Goal: Information Seeking & Learning: Check status

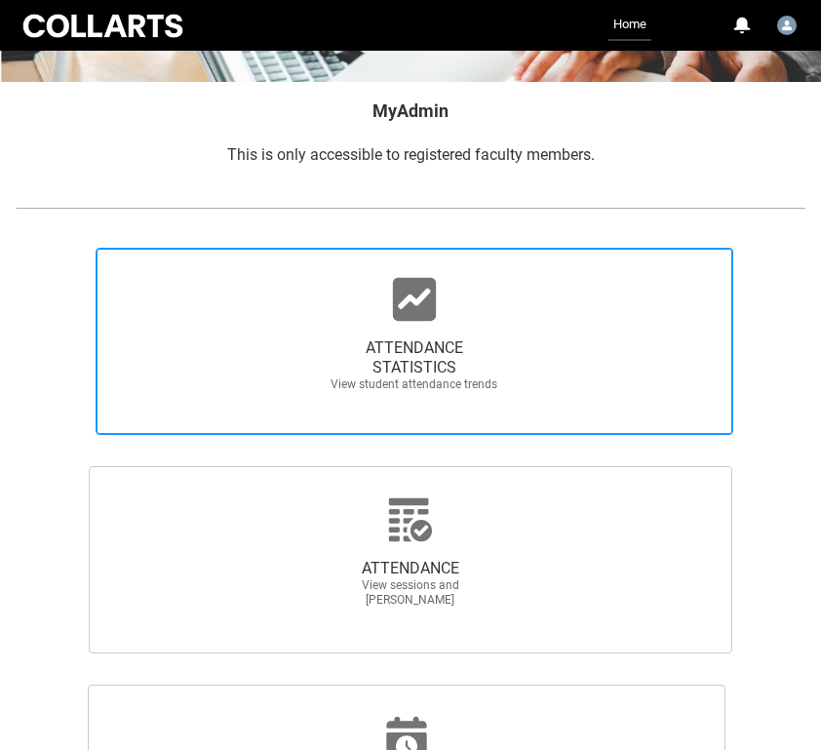
click at [533, 309] on span "ATTENDANCE STATISTICS View student attendance trends" at bounding box center [415, 341] width 638 height 187
click at [16, 248] on input "ATTENDANCE STATISTICS View student attendance trends" at bounding box center [15, 247] width 1 height 1
radio input "true"
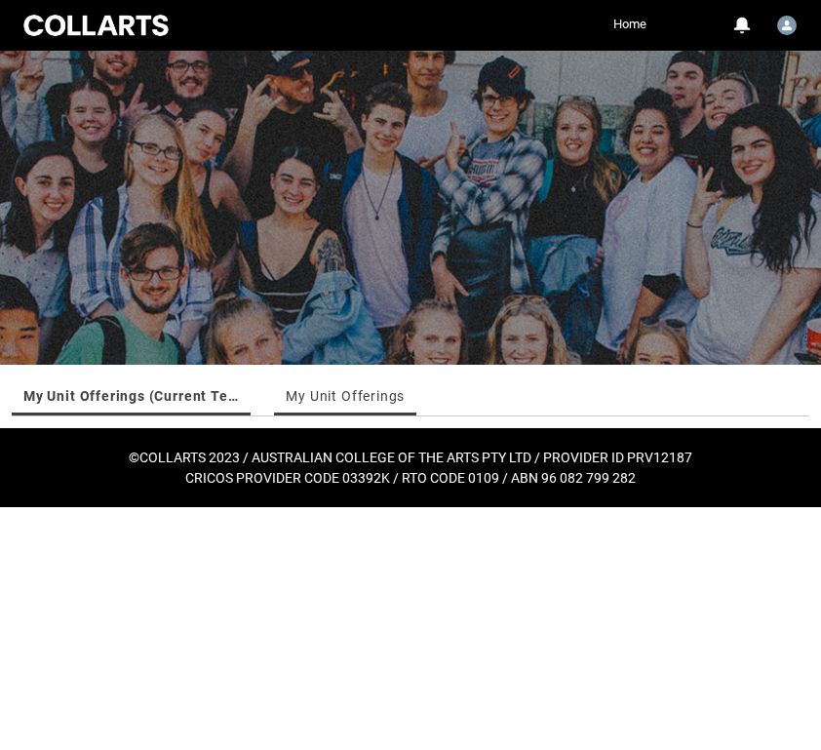
click at [361, 391] on link "My Unit Offerings" at bounding box center [345, 396] width 119 height 39
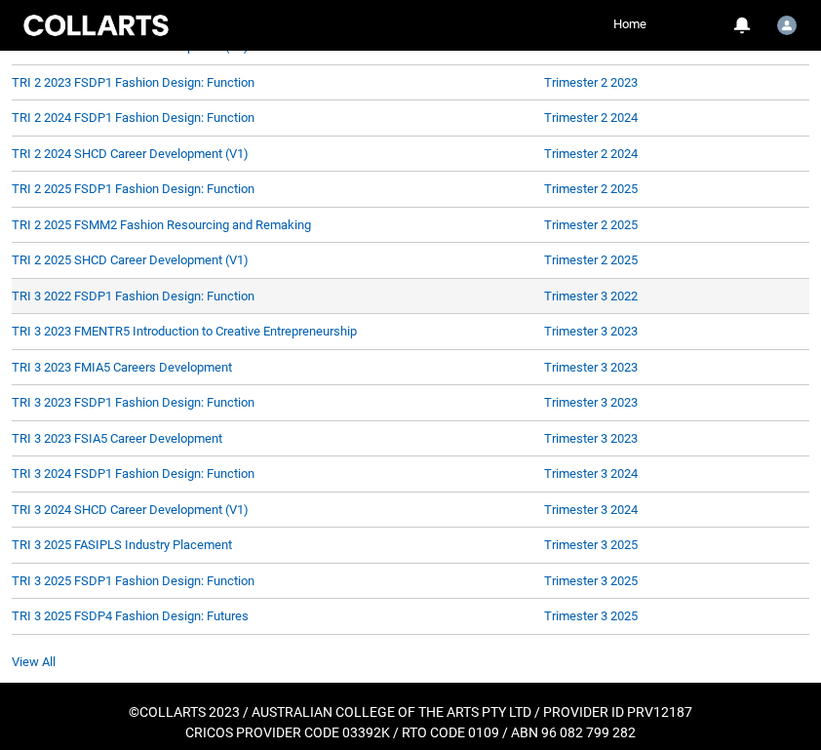
scroll to position [680, 0]
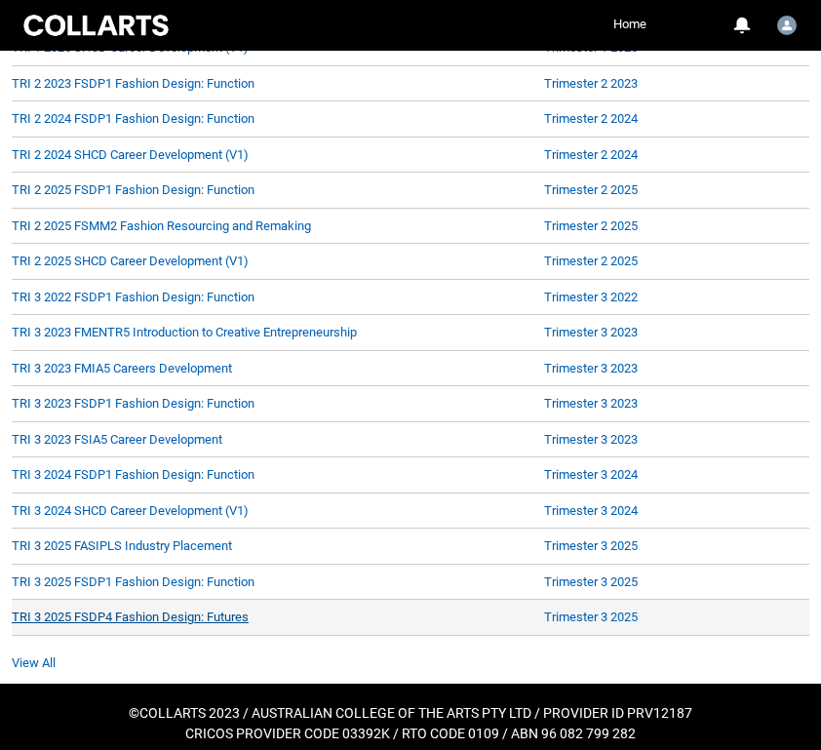
click at [183, 610] on link "TRI 3 2025 FSDP4 Fashion Design: Futures" at bounding box center [130, 617] width 237 height 15
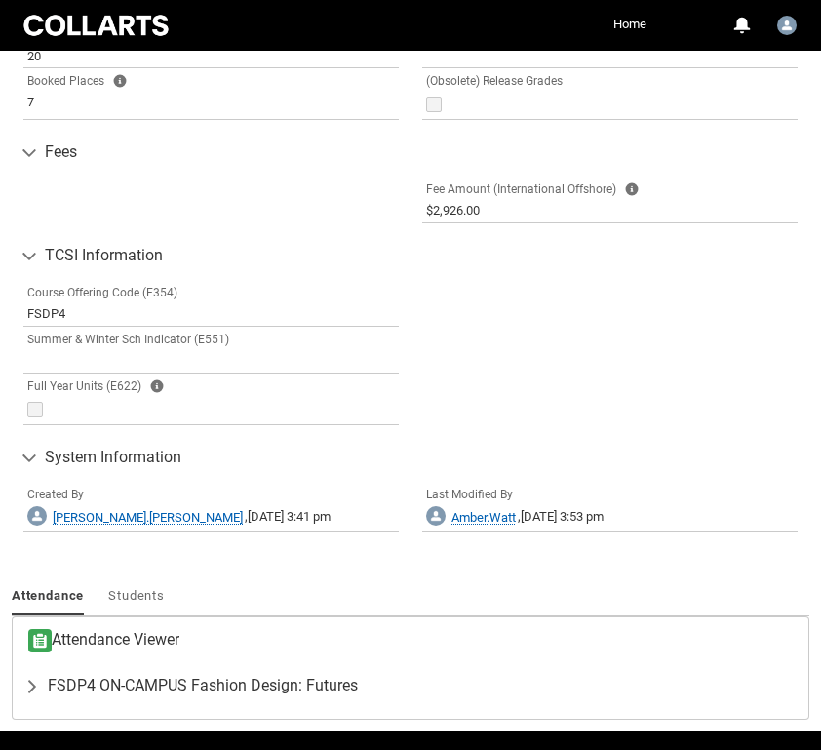
scroll to position [975, 0]
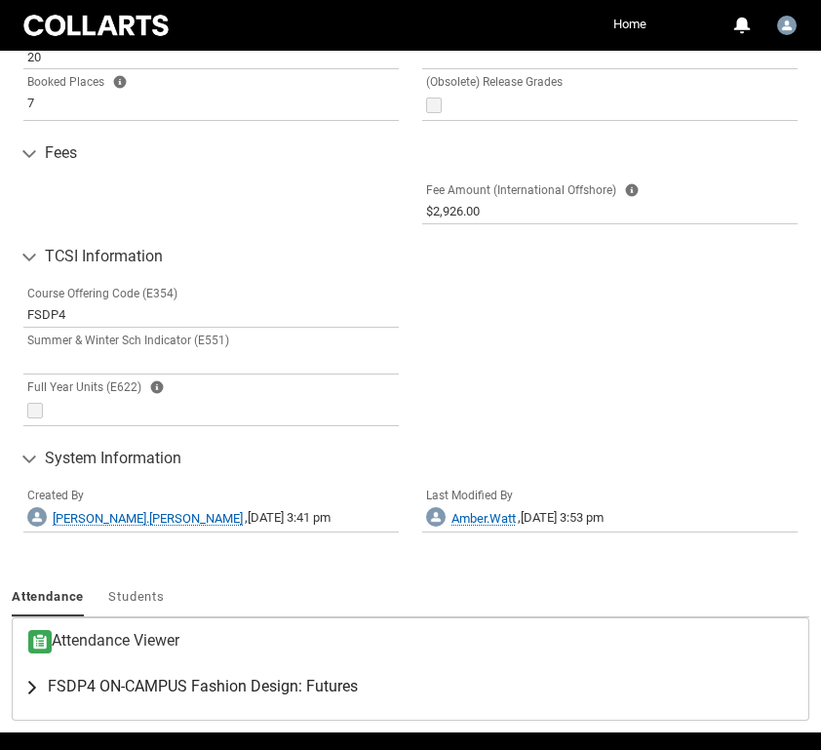
click at [38, 682] on lightning-primitive-icon "button" at bounding box center [35, 687] width 23 height 20
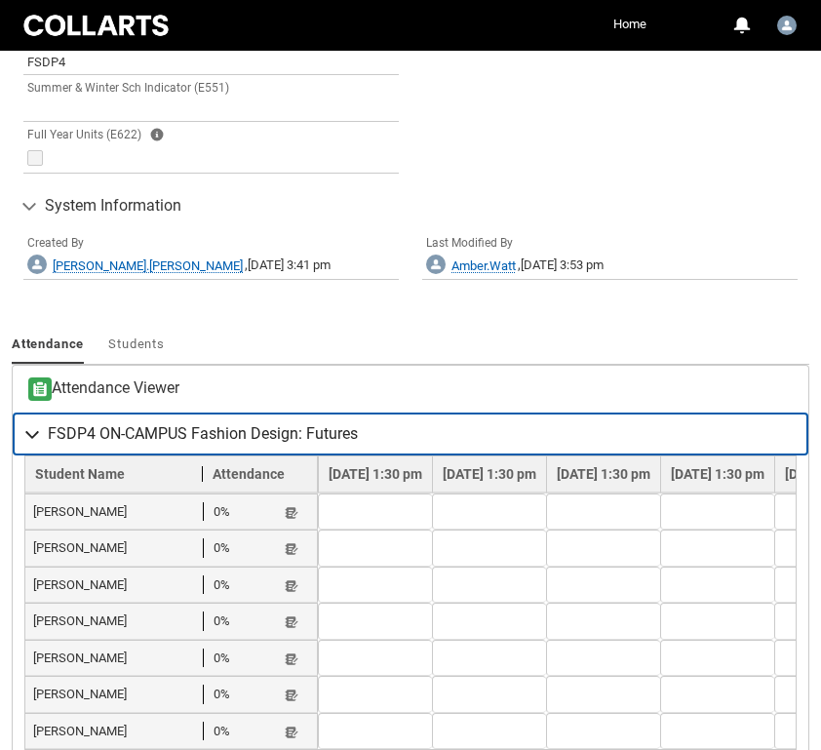
scroll to position [1248, 0]
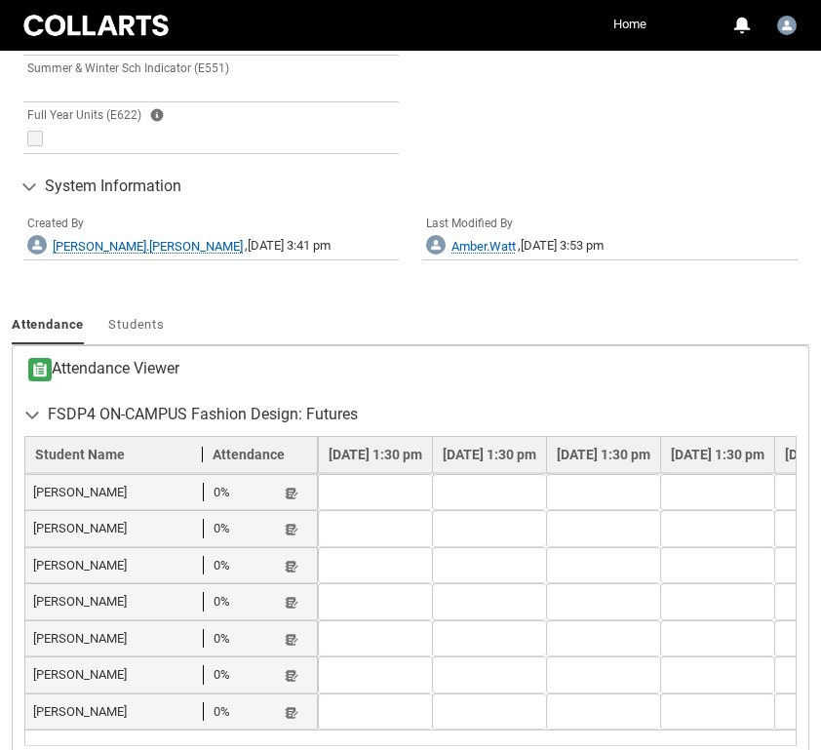
click at [373, 479] on td at bounding box center [375, 492] width 114 height 37
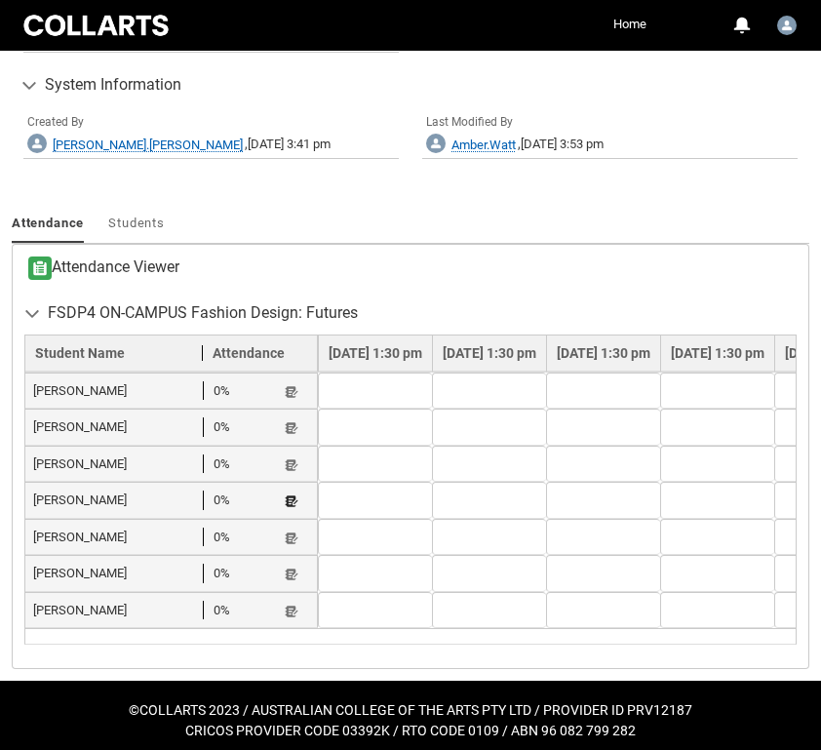
scroll to position [1348, 0]
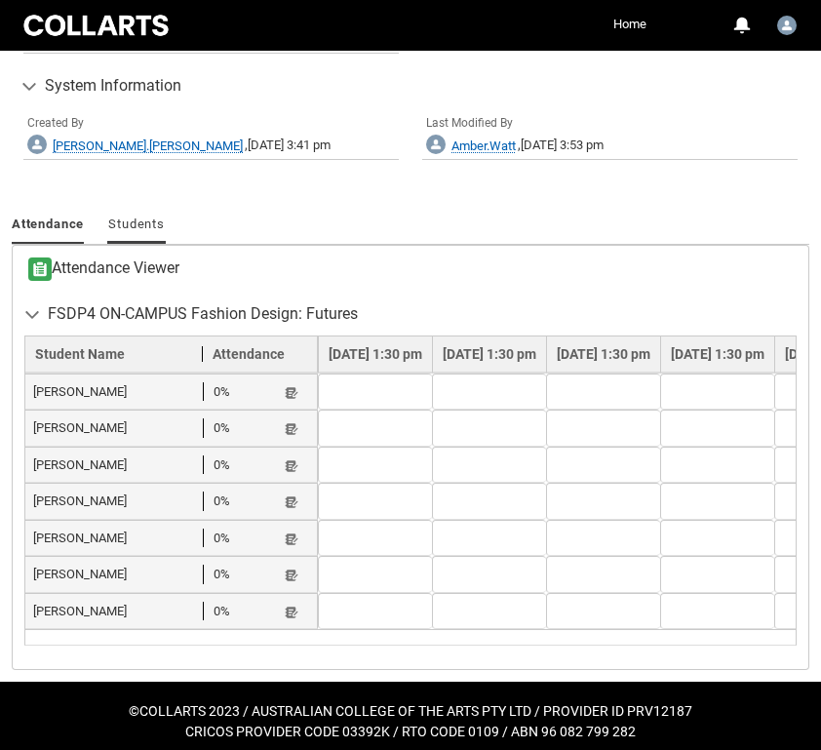
click at [124, 229] on link "Students" at bounding box center [136, 225] width 59 height 37
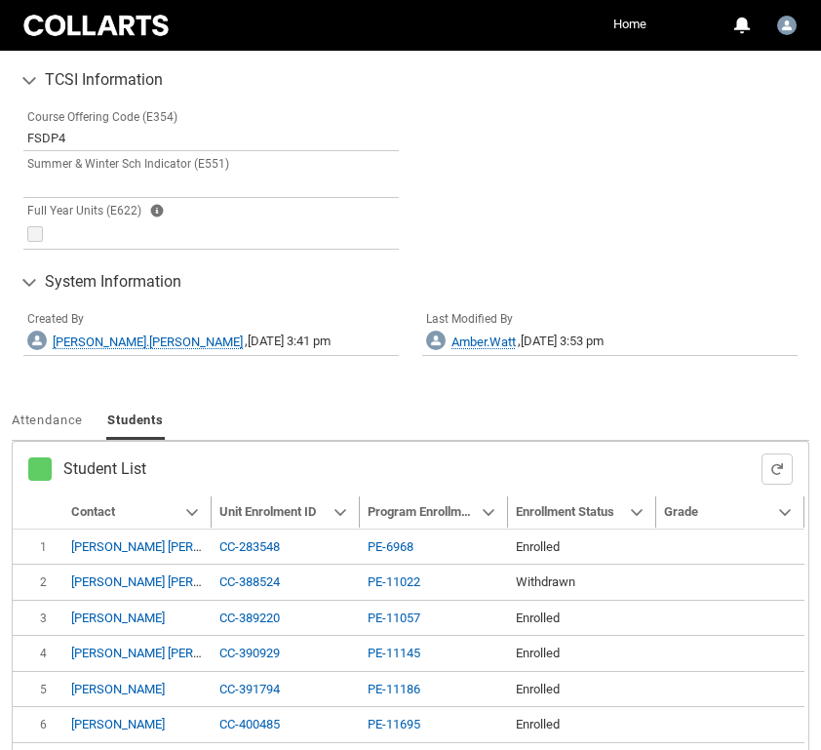
type input "152"
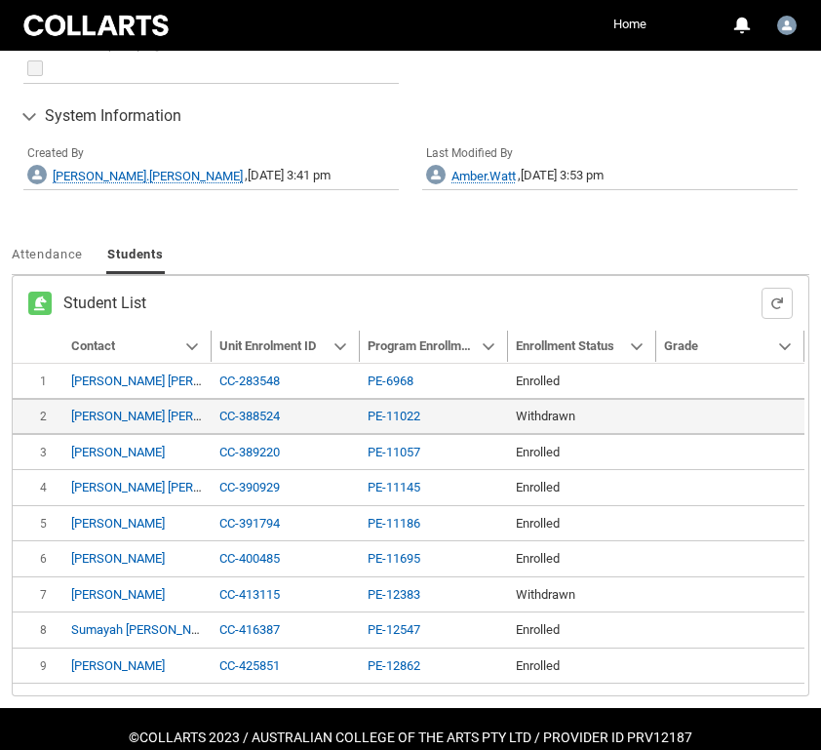
scroll to position [1321, 0]
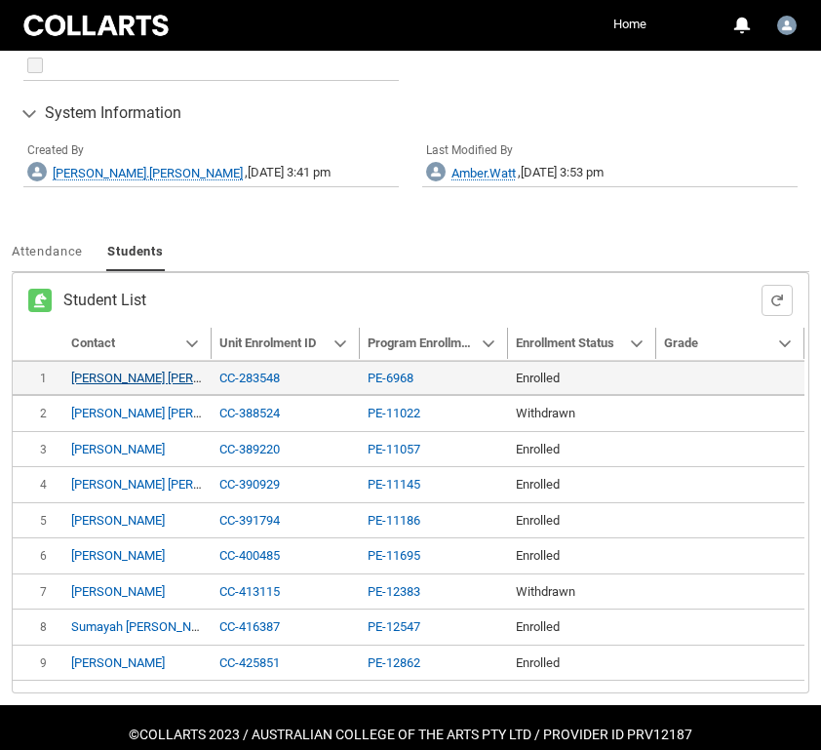
click at [129, 371] on link "Trista Charli Eunson" at bounding box center [166, 378] width 190 height 15
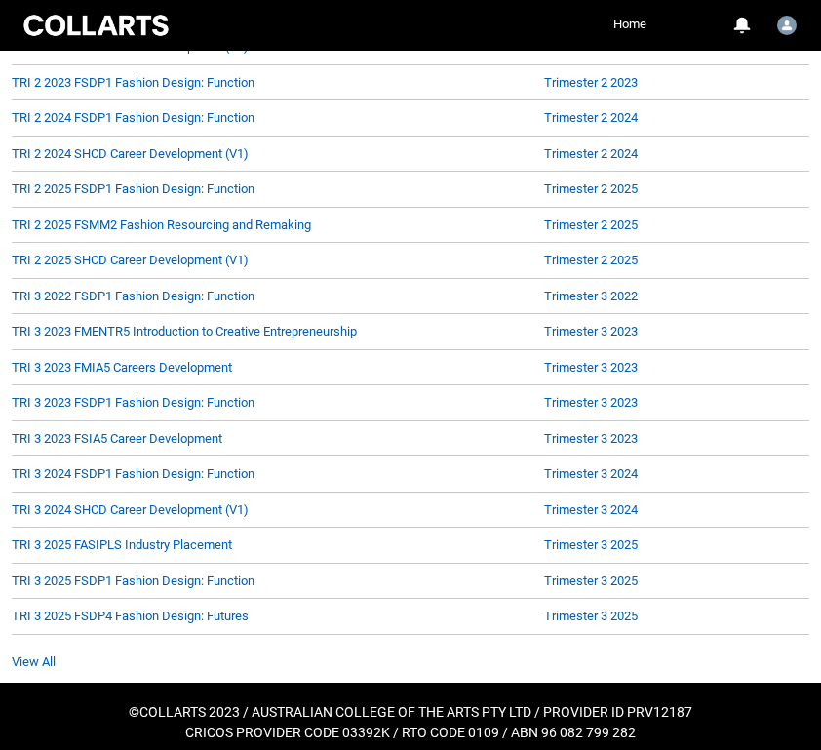
scroll to position [680, 0]
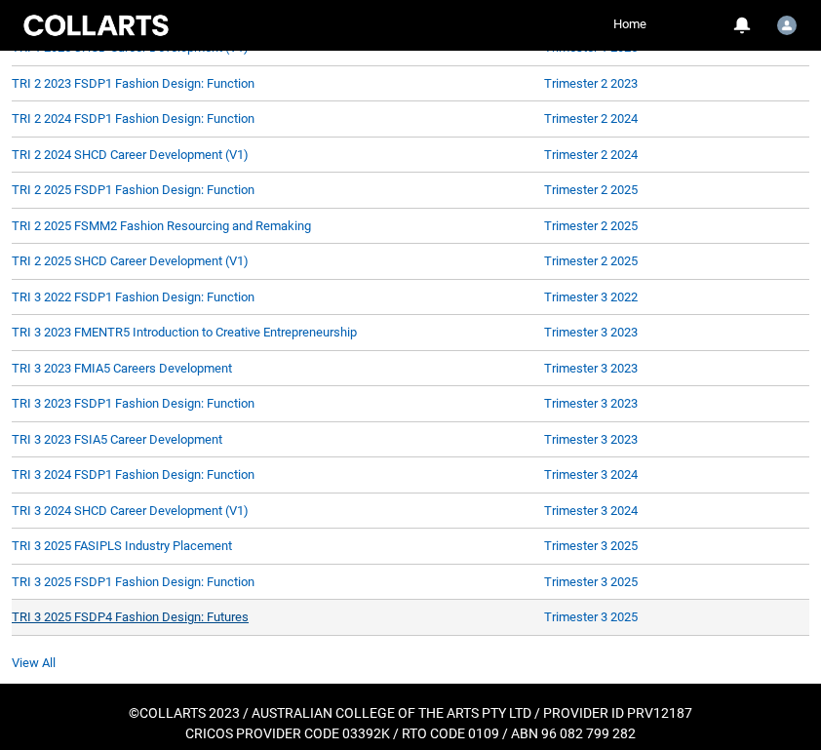
click at [186, 612] on link "TRI 3 2025 FSDP4 Fashion Design: Futures" at bounding box center [130, 617] width 237 height 15
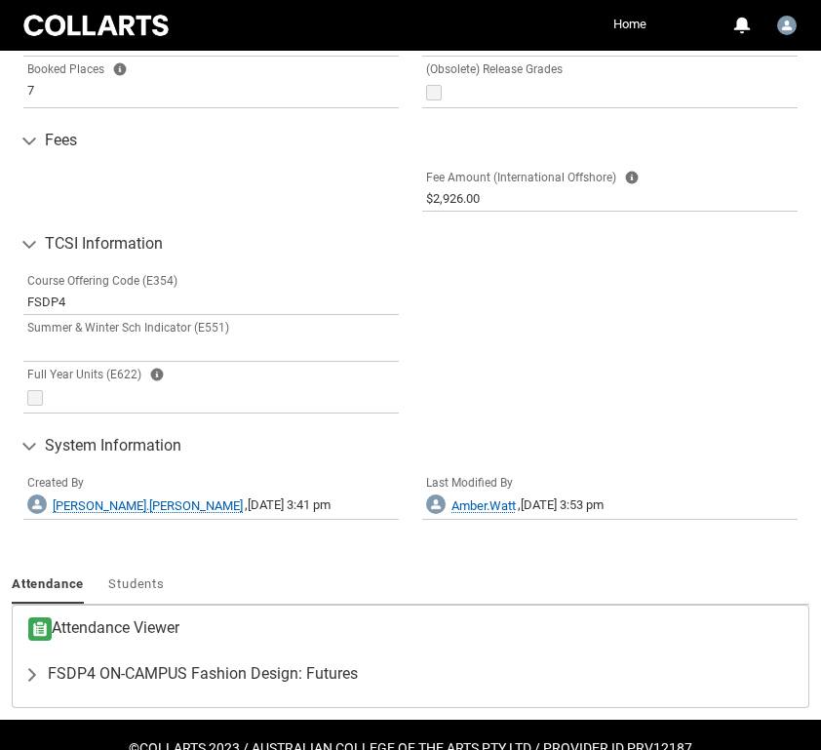
scroll to position [991, 0]
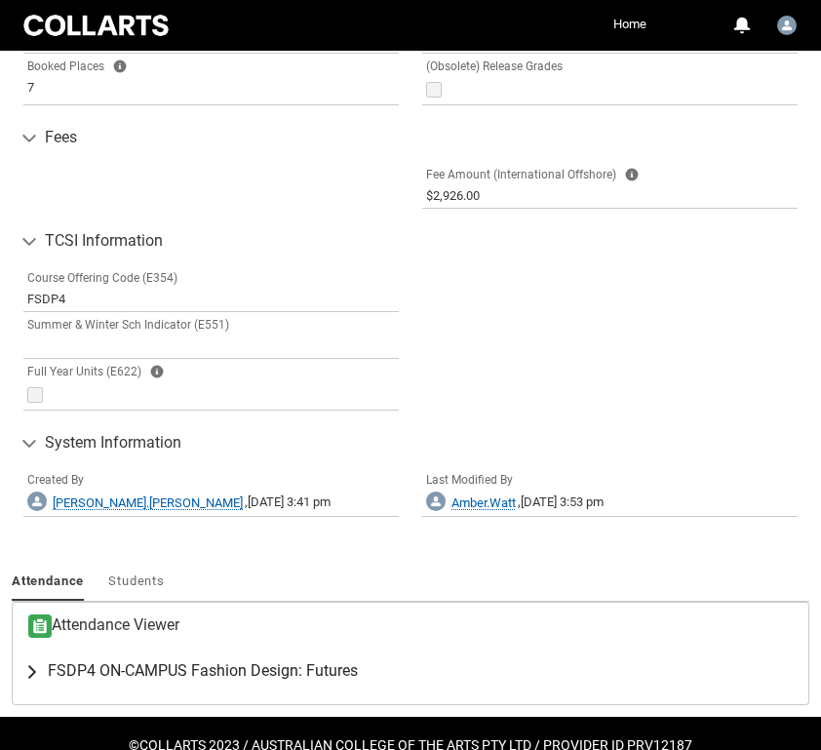
click at [31, 674] on button "FSDP4 ON-CAMPUS Fashion Design: Futures" at bounding box center [411, 671] width 796 height 43
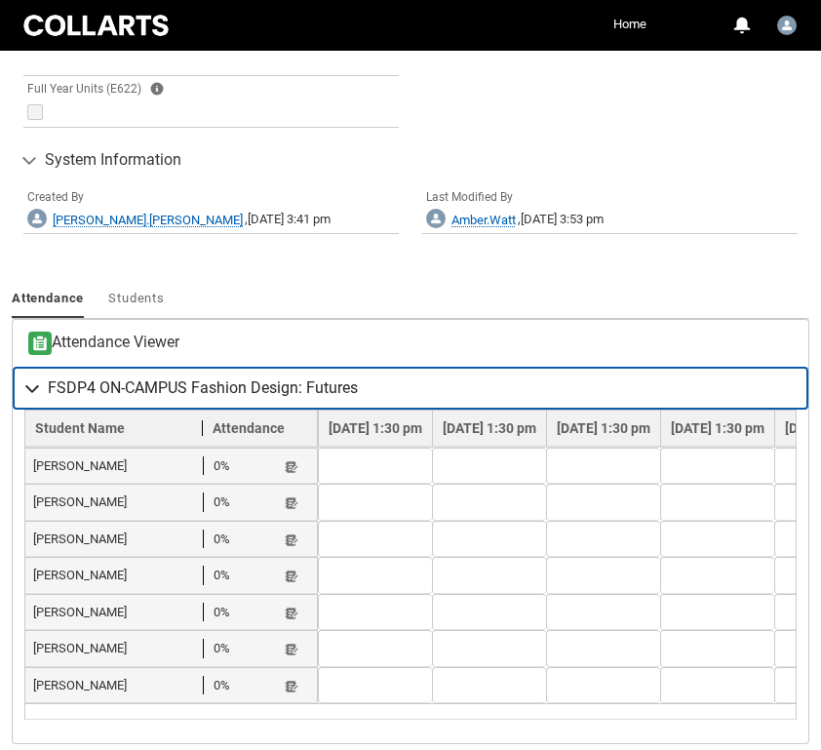
scroll to position [1344, 0]
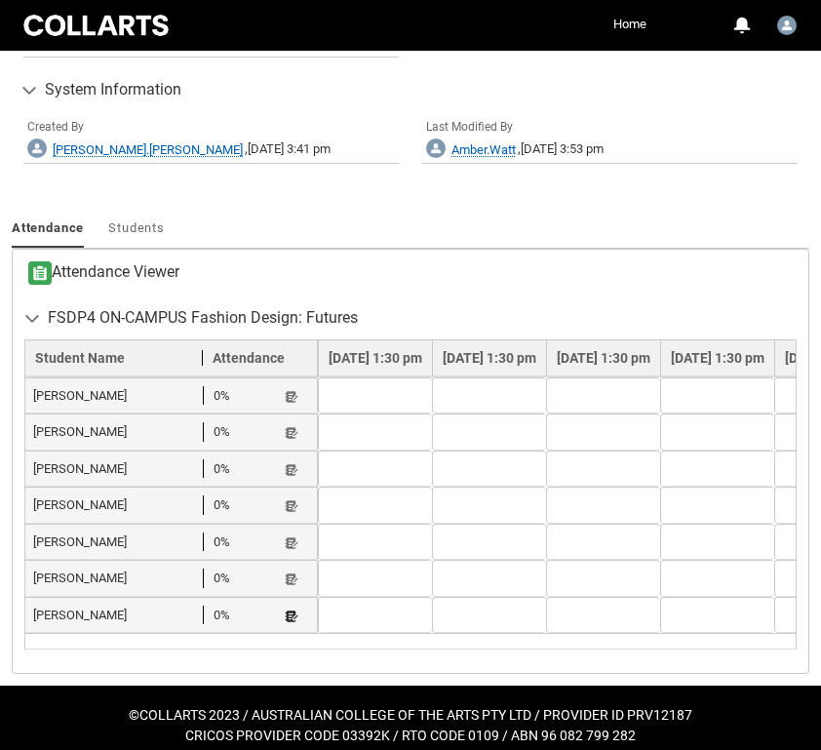
click at [288, 609] on lightning-primitive-icon "button" at bounding box center [292, 616] width 14 height 15
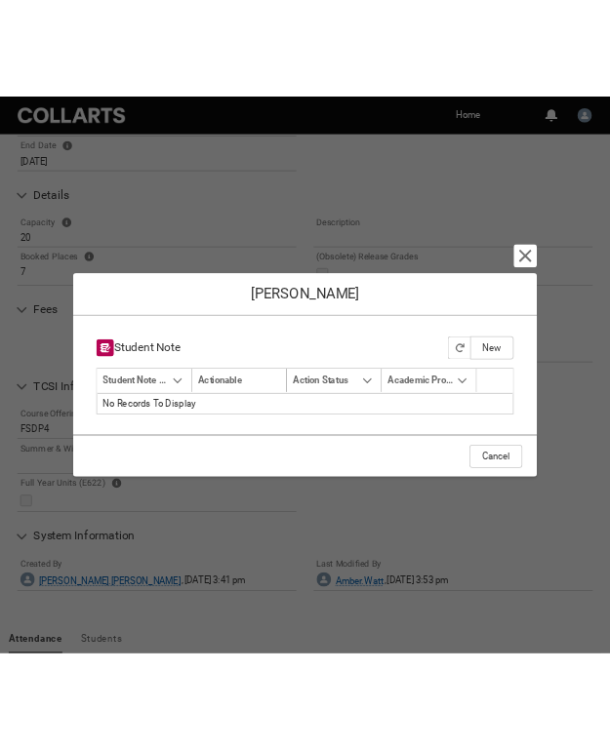
scroll to position [790, 0]
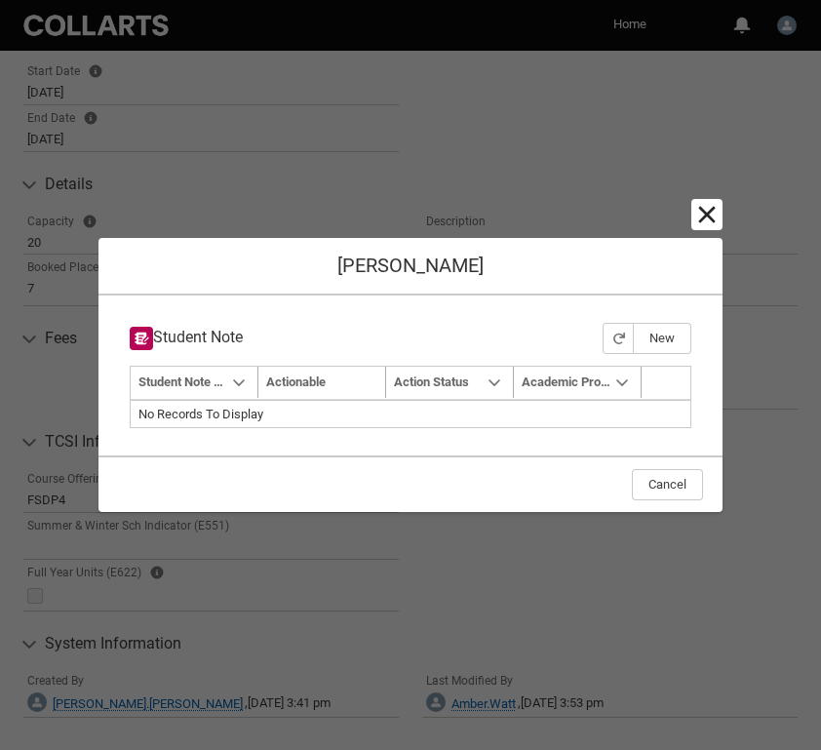
click at [707, 219] on lightning-primitive-icon "button" at bounding box center [706, 214] width 23 height 23
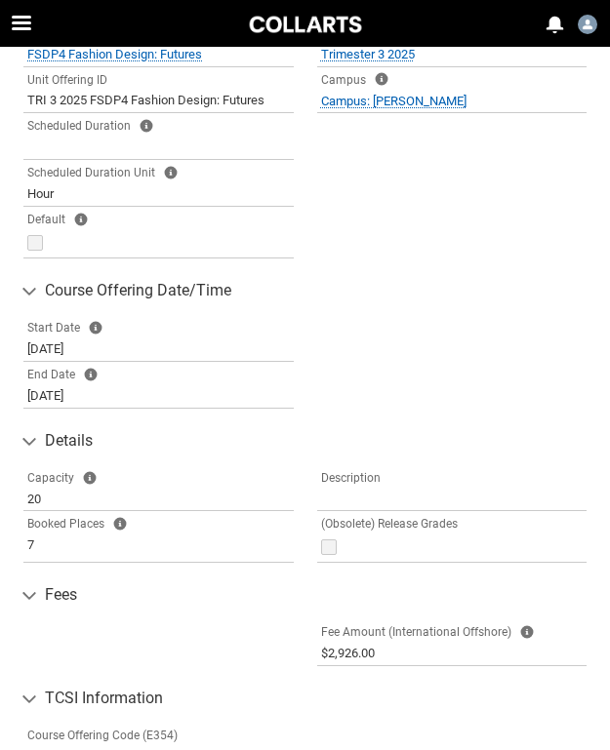
scroll to position [307, 0]
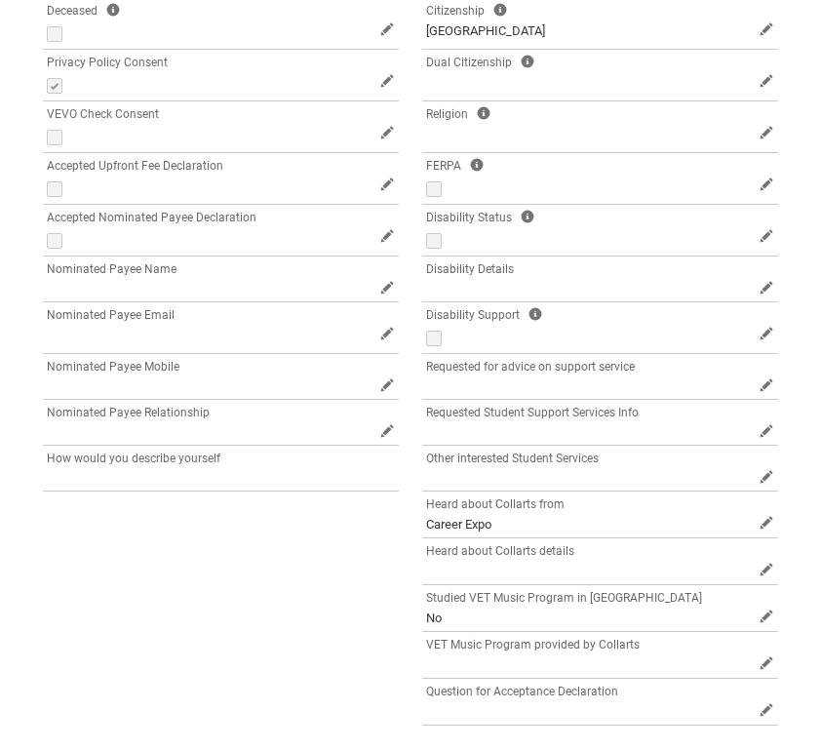
scroll to position [1163, 0]
